Goal: Task Accomplishment & Management: Complete application form

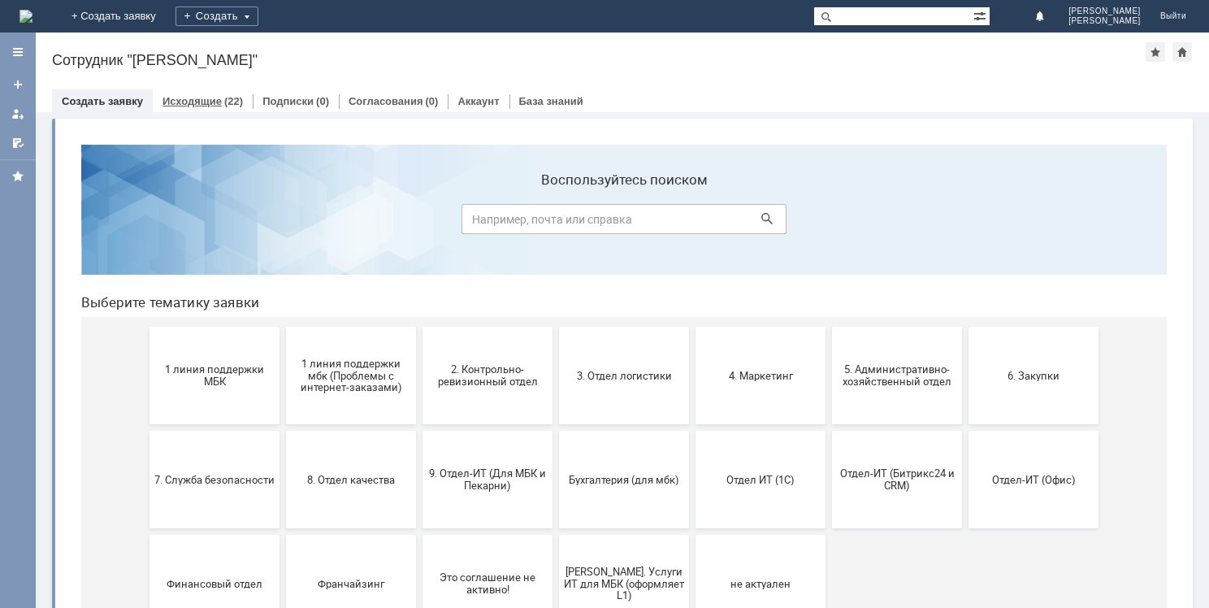
click at [210, 98] on link "Исходящие" at bounding box center [192, 101] width 59 height 12
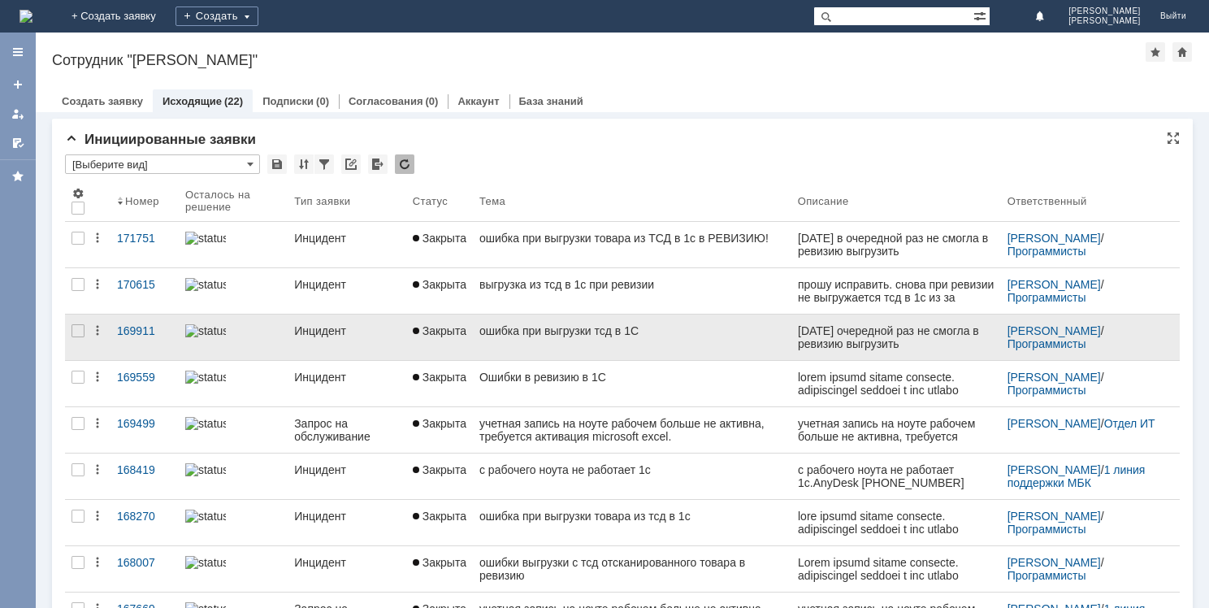
click at [548, 332] on div "ошибка при выгрузки тсд в 1С" at bounding box center [632, 330] width 306 height 13
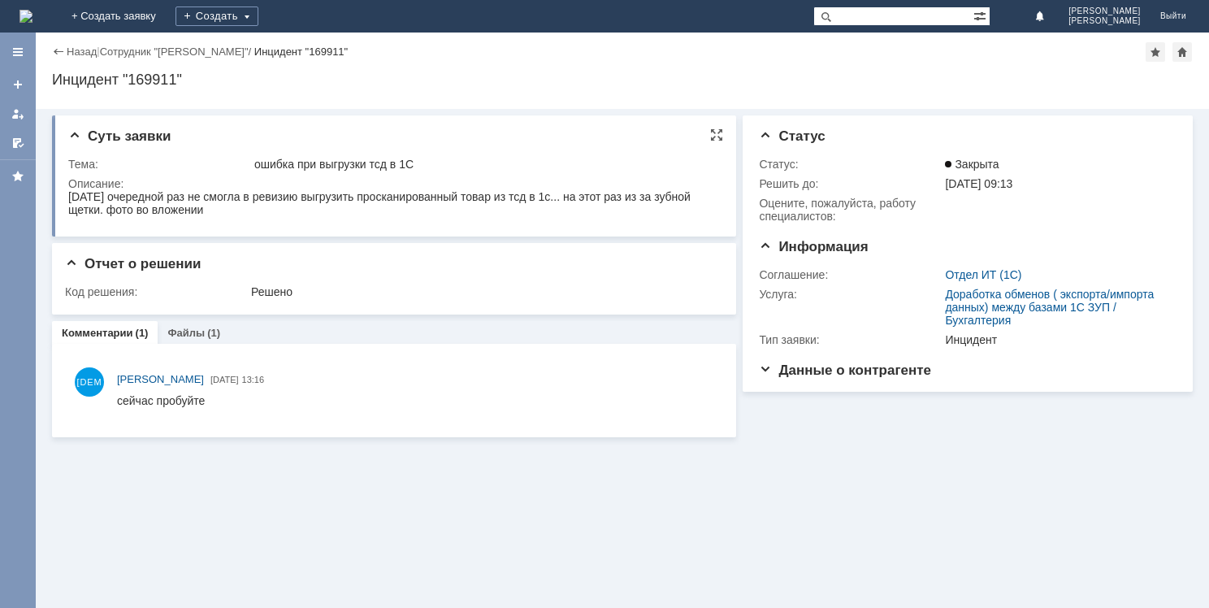
drag, startPoint x: 68, startPoint y: 195, endPoint x: 208, endPoint y: 214, distance: 141.0
click at [208, 214] on div "[DATE] очередной раз не смогла в ревизию выгрузить просканированный товар из тс…" at bounding box center [392, 203] width 648 height 26
copy div "[DATE] очередной раз не смогла в ревизию выгрузить просканированный товар из тс…"
click at [166, 11] on link "+ Создать заявку" at bounding box center [114, 16] width 104 height 33
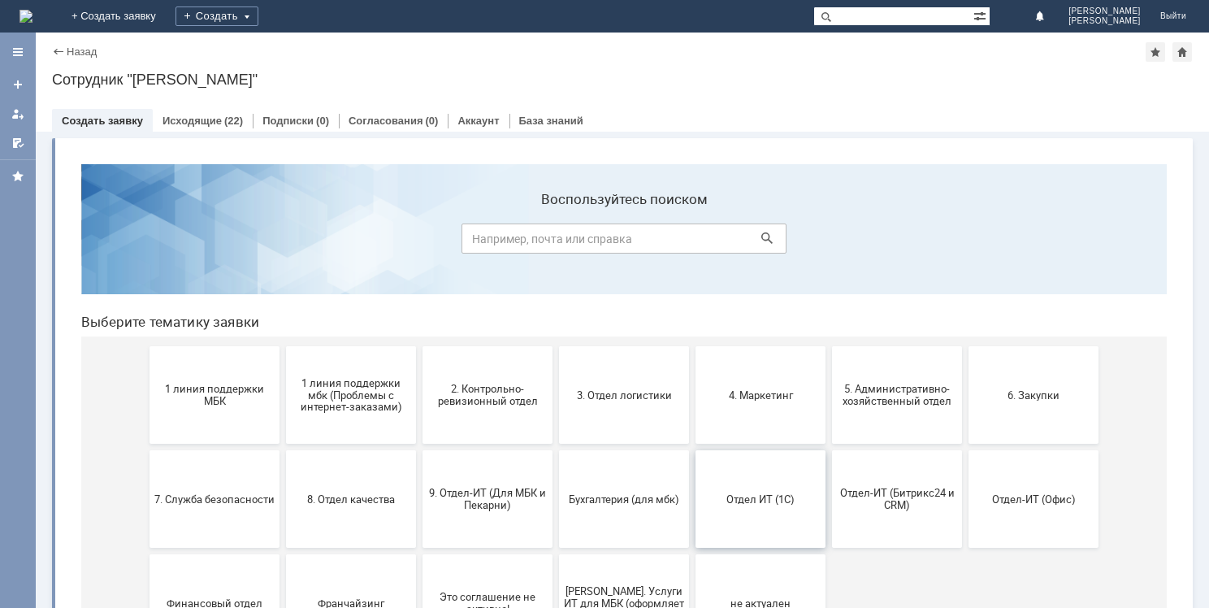
click at [761, 516] on button "Отдел ИТ (1С)" at bounding box center [761, 499] width 130 height 98
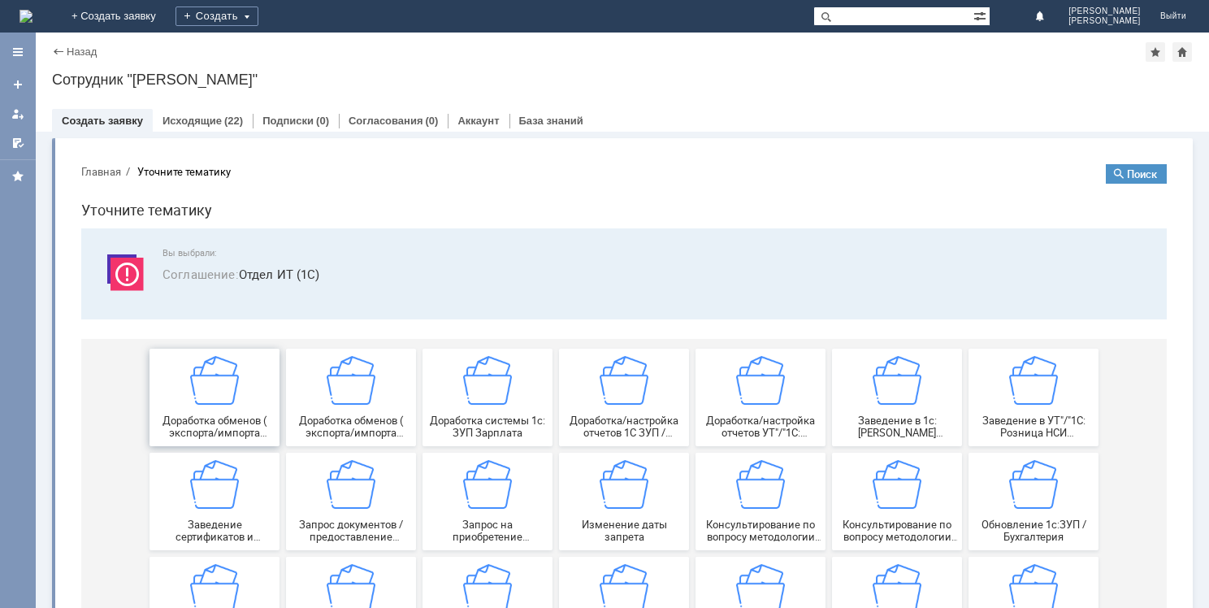
click at [210, 376] on img at bounding box center [214, 380] width 49 height 49
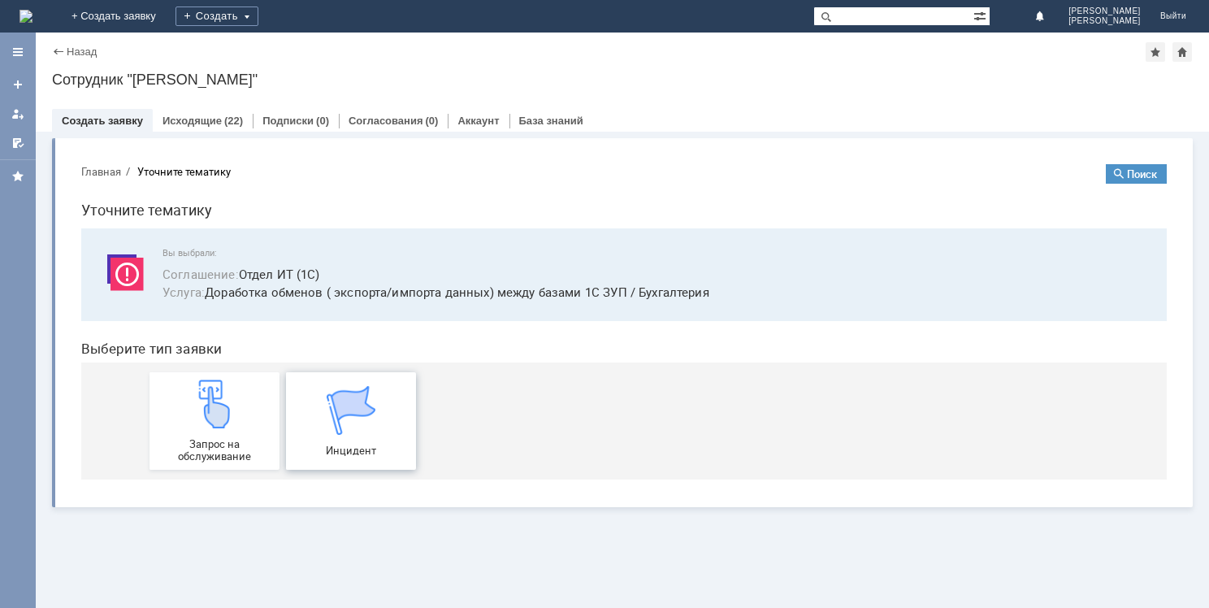
click at [375, 428] on img at bounding box center [351, 410] width 49 height 49
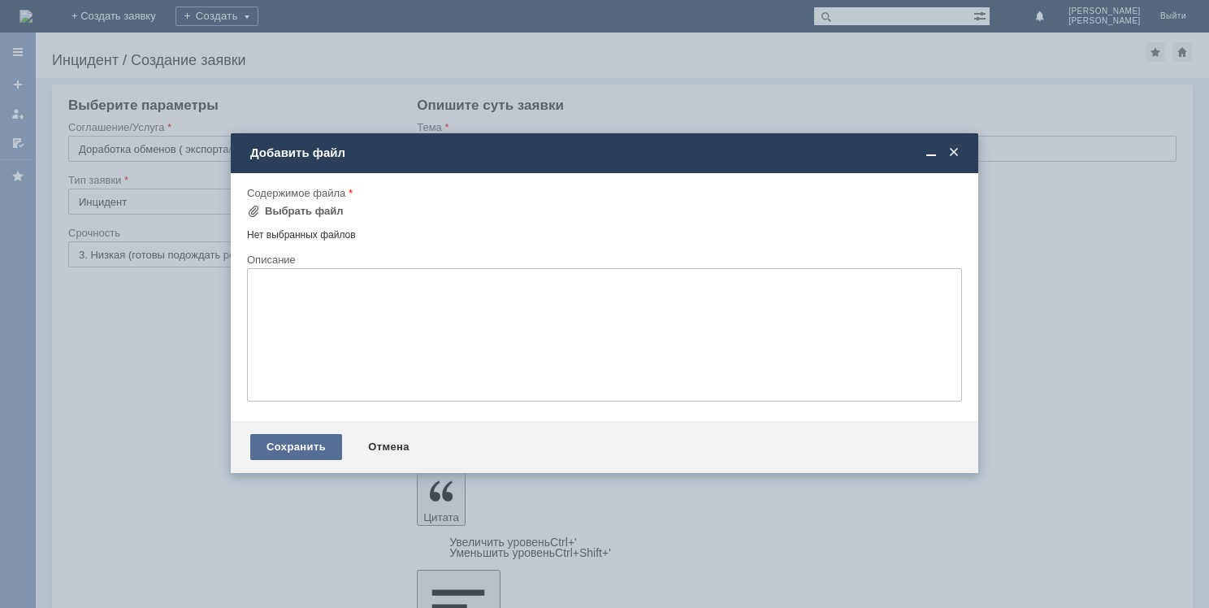
click at [304, 449] on div "Сохранить" at bounding box center [296, 447] width 92 height 26
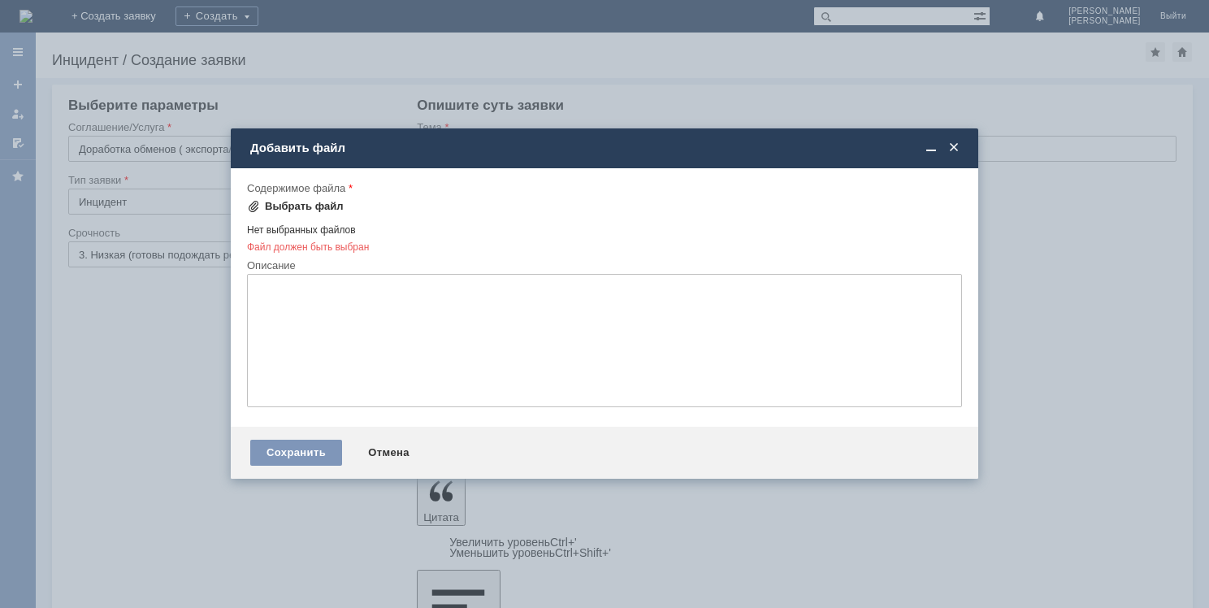
click at [287, 203] on div "Выбрать файл" at bounding box center [304, 206] width 79 height 13
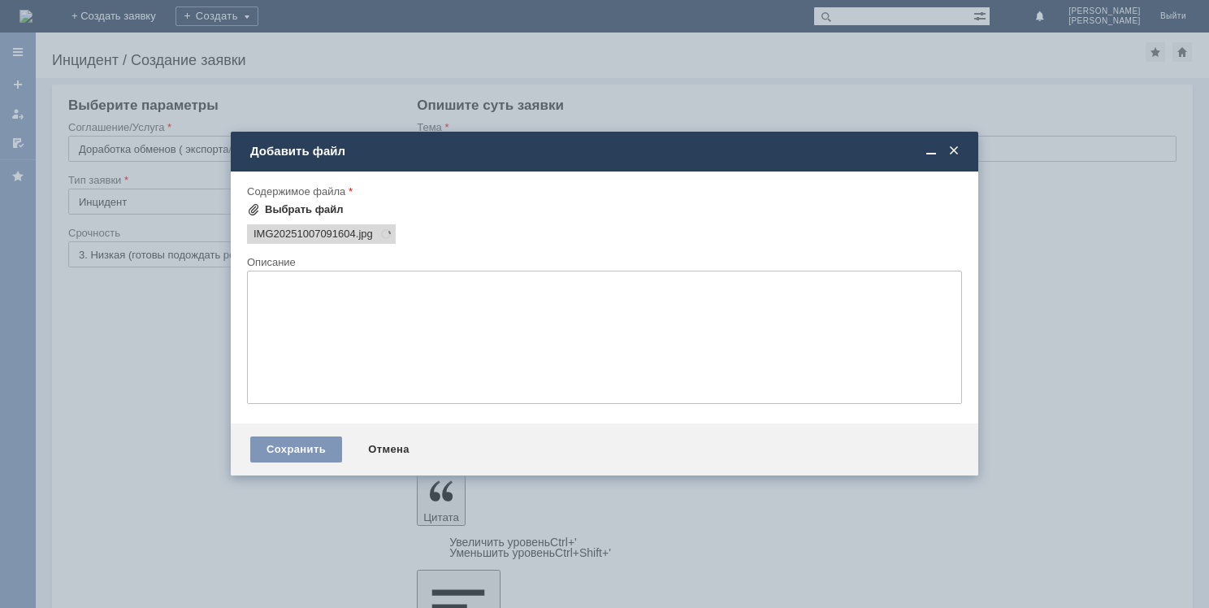
click at [283, 203] on div "Выбрать файл" at bounding box center [304, 209] width 79 height 13
click at [284, 208] on div "Выбрать файл" at bounding box center [304, 209] width 79 height 13
click at [304, 450] on div "Сохранить" at bounding box center [296, 449] width 92 height 26
click at [291, 445] on div "Сохранить" at bounding box center [296, 449] width 92 height 26
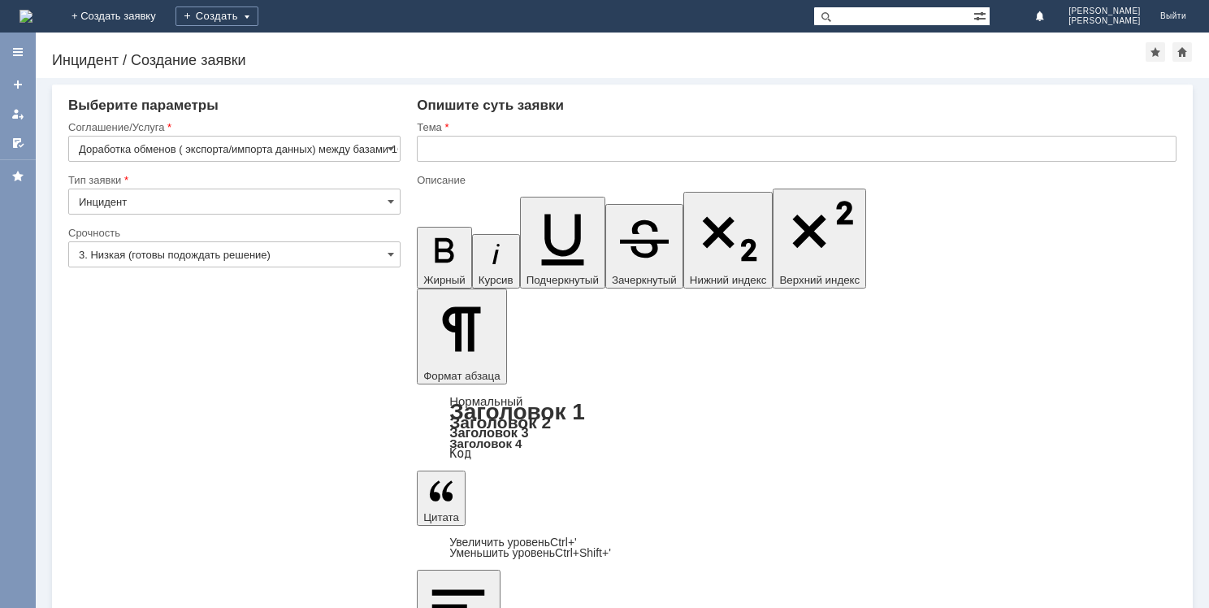
drag, startPoint x: 999, startPoint y: 4714, endPoint x: 1095, endPoint y: 4723, distance: 96.3
click at [459, 146] on input "text" at bounding box center [797, 149] width 760 height 26
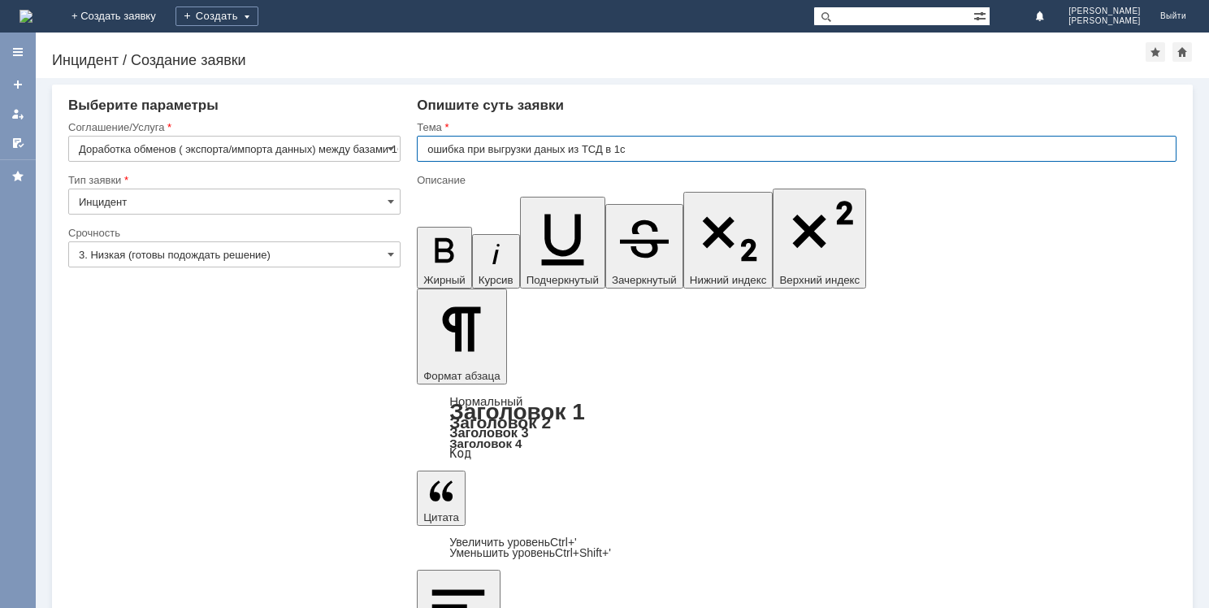
click at [557, 148] on input "ошибка при выгрузки даных из ТСД в 1с" at bounding box center [797, 149] width 760 height 26
click at [649, 151] on input "ошибка при выгрузки данных из ТСД в 1с" at bounding box center [797, 149] width 760 height 26
type input "ошибка при выгрузки данных из ТСД в 1с во время ревизии."
click at [387, 256] on input "3. Низкая (готовы подождать решение)" at bounding box center [234, 254] width 332 height 26
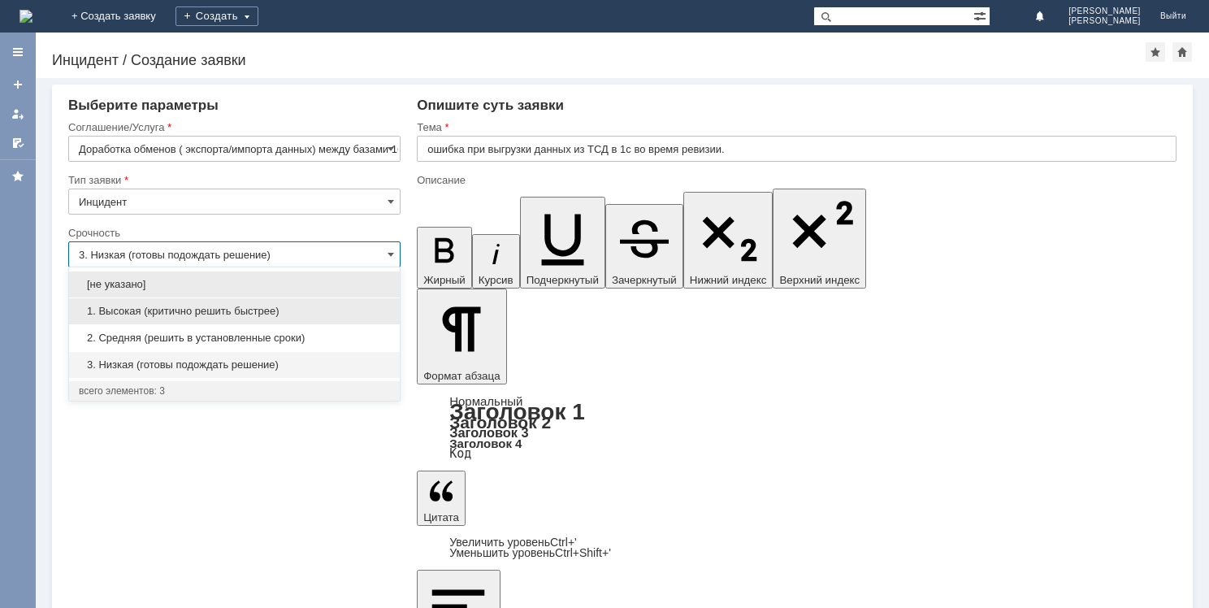
click at [247, 311] on span "1. Высокая (критично решить быстрее)" at bounding box center [234, 311] width 311 height 13
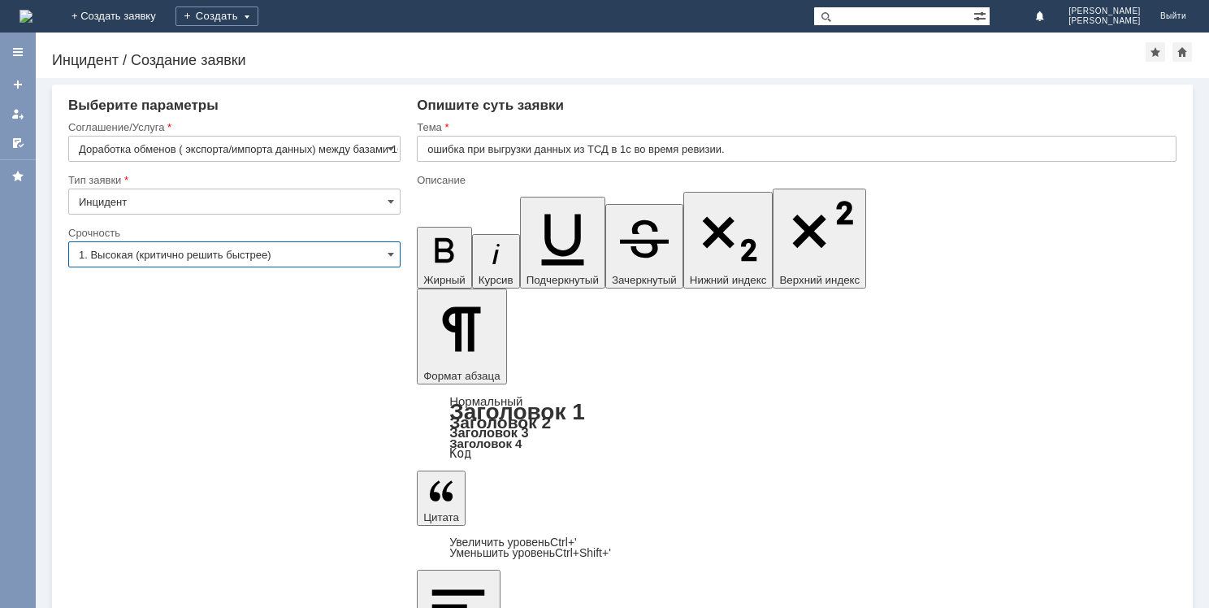
type input "1. Высокая (критично решить быстрее)"
